Goal: Transaction & Acquisition: Purchase product/service

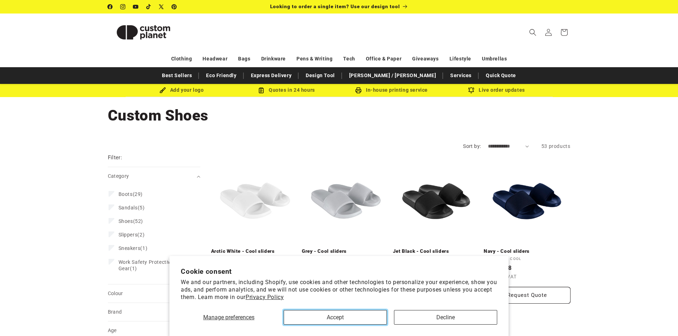
click at [316, 318] on button "Accept" at bounding box center [335, 317] width 103 height 15
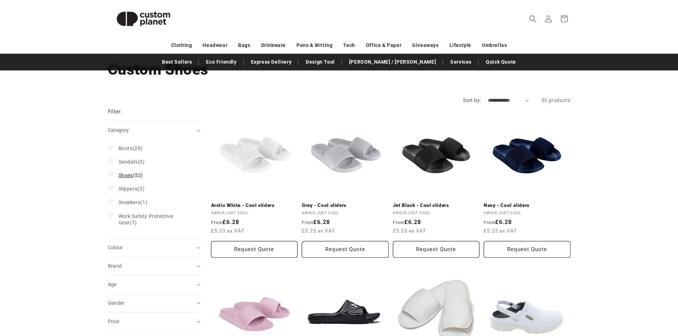
scroll to position [71, 0]
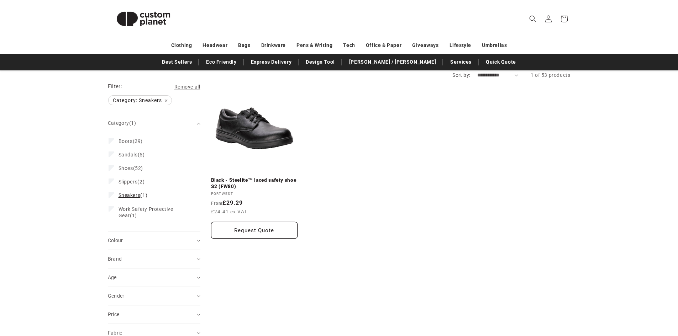
click at [110, 194] on icon at bounding box center [112, 195] width 4 height 2
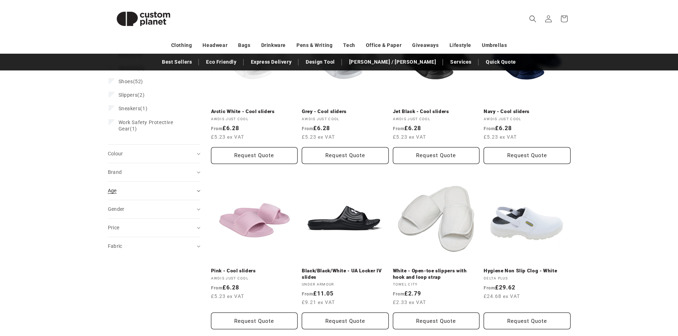
scroll to position [142, 0]
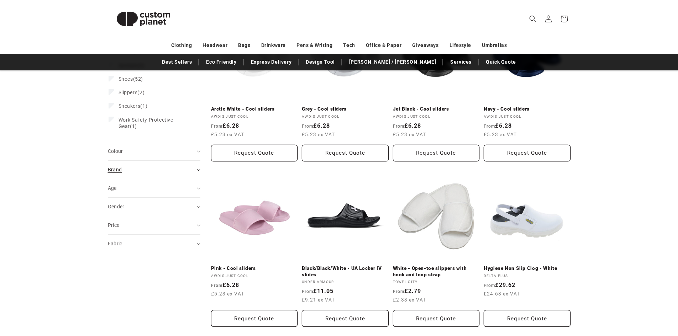
click at [185, 166] on div "Brand (0)" at bounding box center [151, 169] width 86 height 7
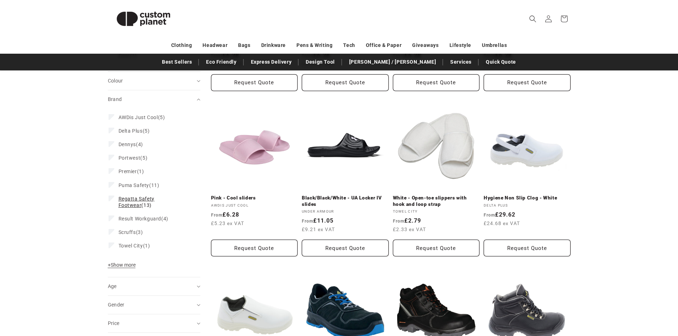
scroll to position [213, 0]
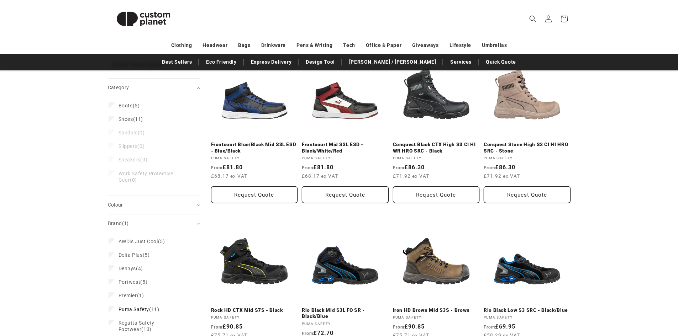
scroll to position [89, 0]
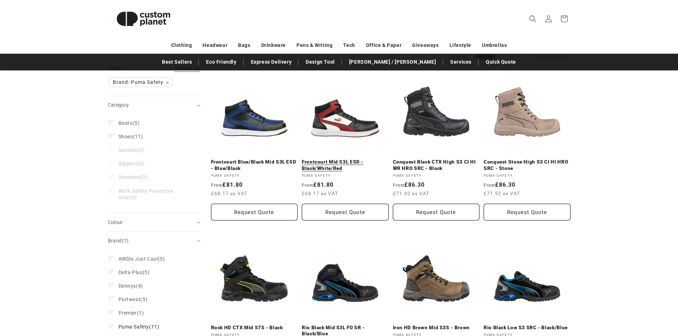
click at [341, 159] on link "Frontcourt Mid S3L ESD - Black/White/Red" at bounding box center [345, 165] width 87 height 12
